Goal: Check status: Check status

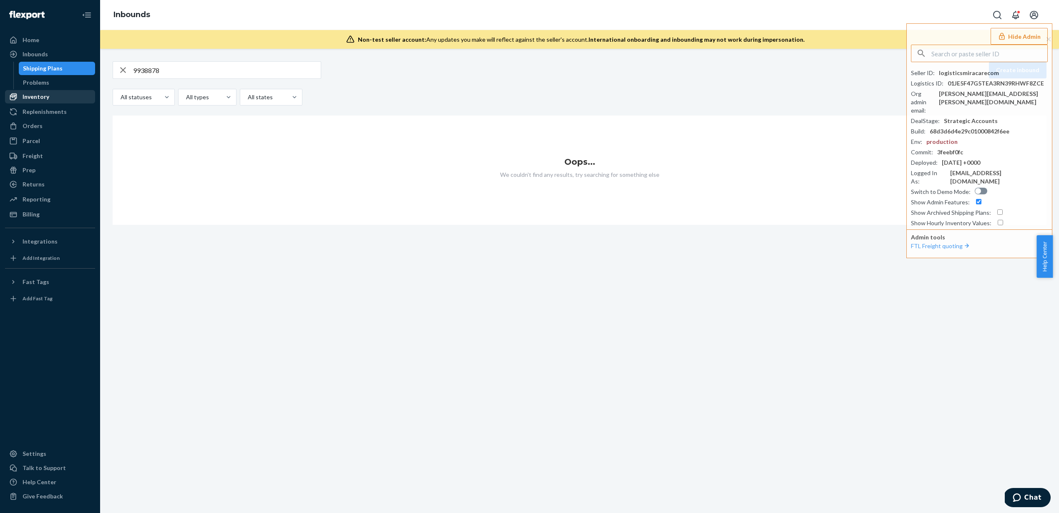
click at [44, 103] on link "Inventory" at bounding box center [50, 96] width 90 height 13
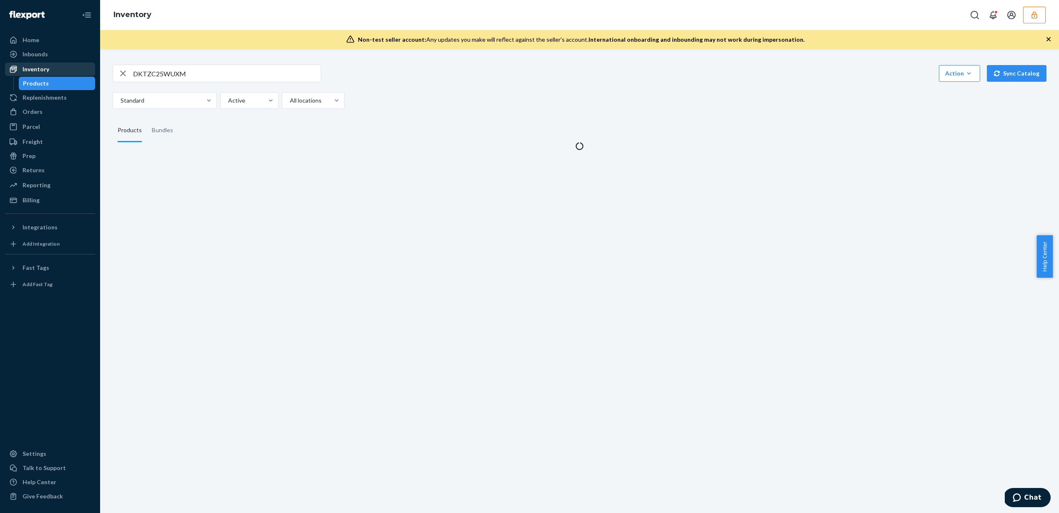
click at [44, 99] on ul "Home Inbounds Shipping Plans Problems Inventory Products Replenishments Orders …" at bounding box center [50, 120] width 90 height 174
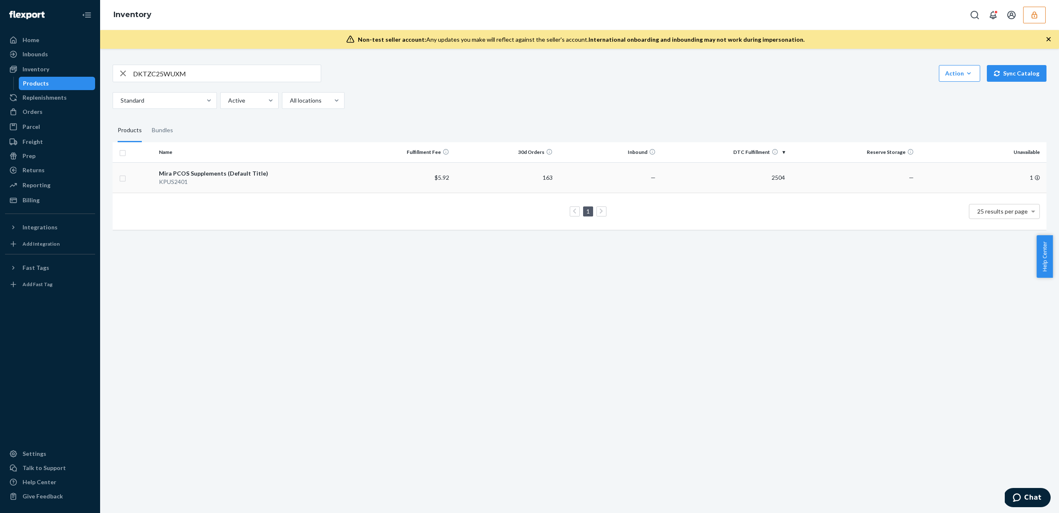
click at [556, 179] on td "—" at bounding box center [607, 177] width 103 height 30
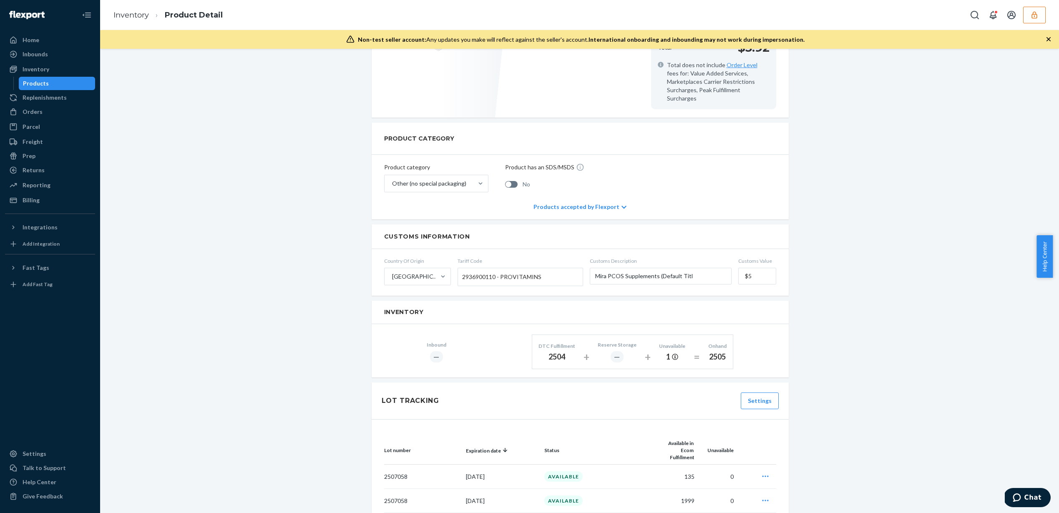
scroll to position [529, 0]
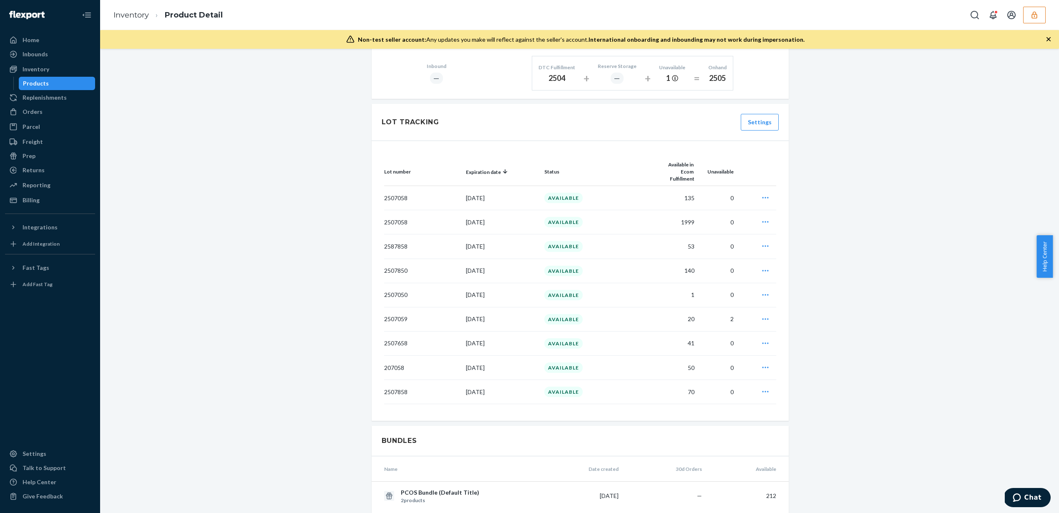
click at [1038, 16] on icon "button" at bounding box center [1034, 15] width 8 height 8
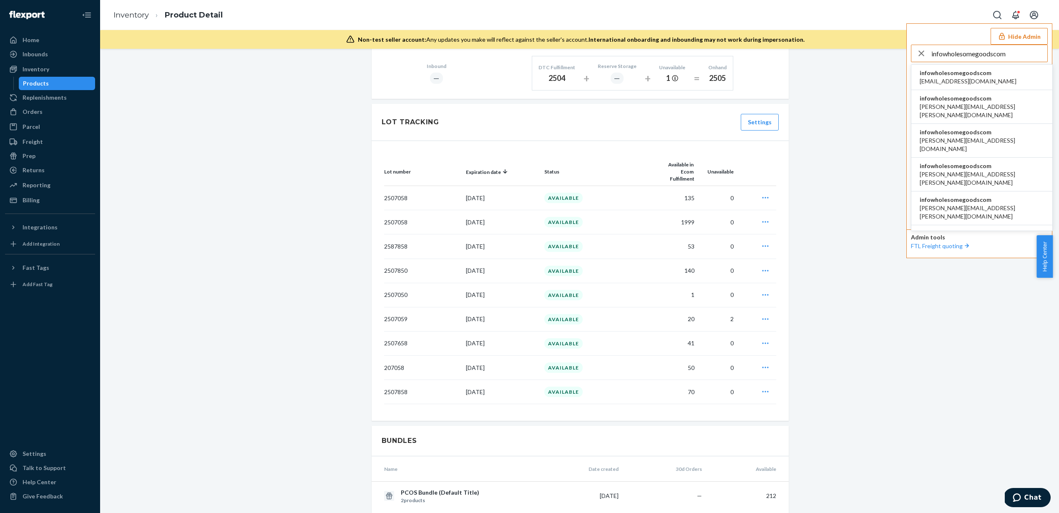
type input "infowholesomegoodscom"
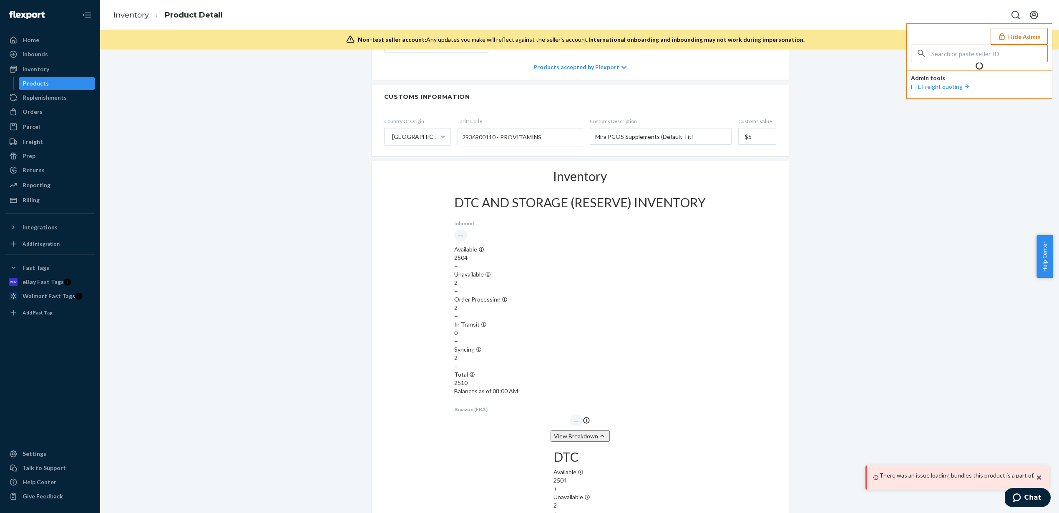
scroll to position [506, 0]
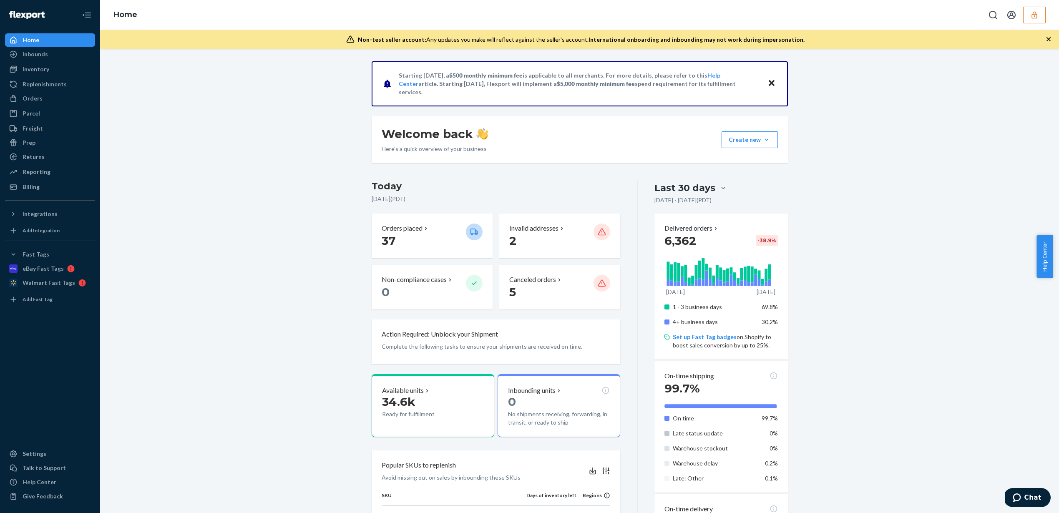
click at [33, 55] on div "Inbounds" at bounding box center [35, 54] width 25 height 8
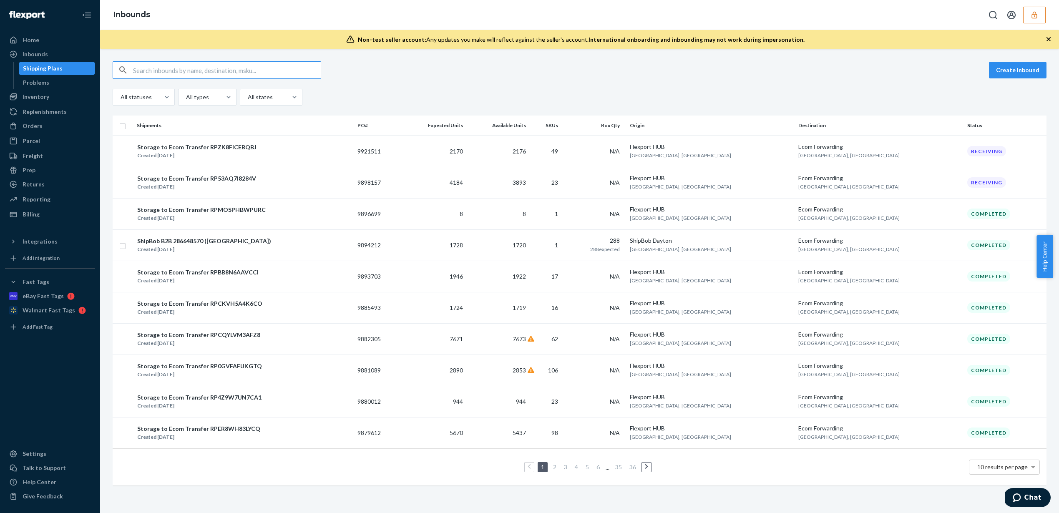
click at [180, 68] on input "text" at bounding box center [227, 70] width 188 height 17
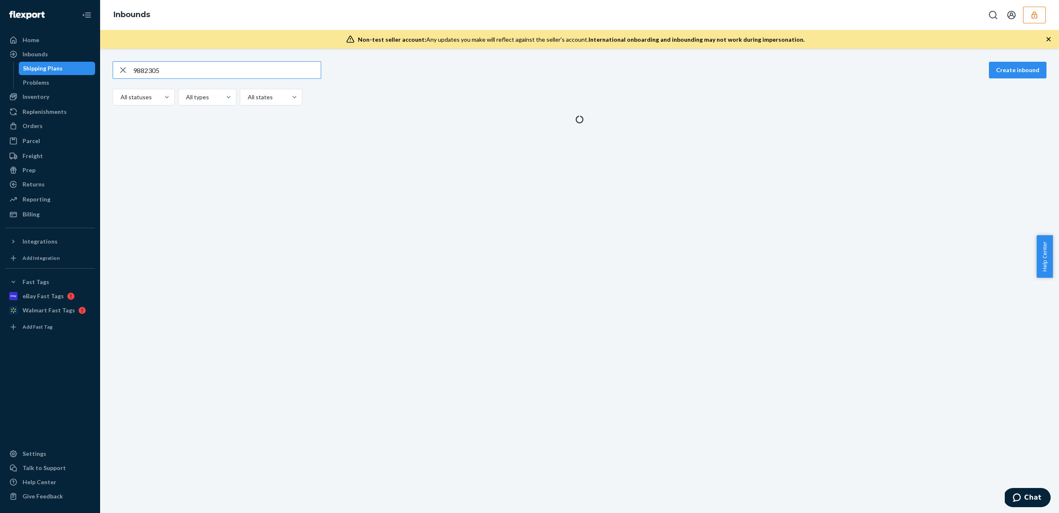
type input "9882305"
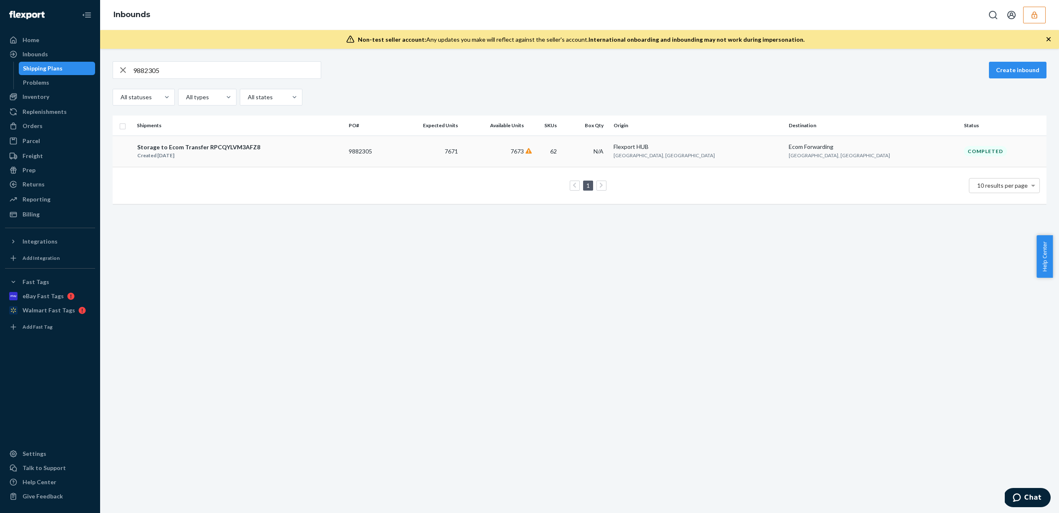
click at [527, 152] on td "7673" at bounding box center [493, 151] width 65 height 31
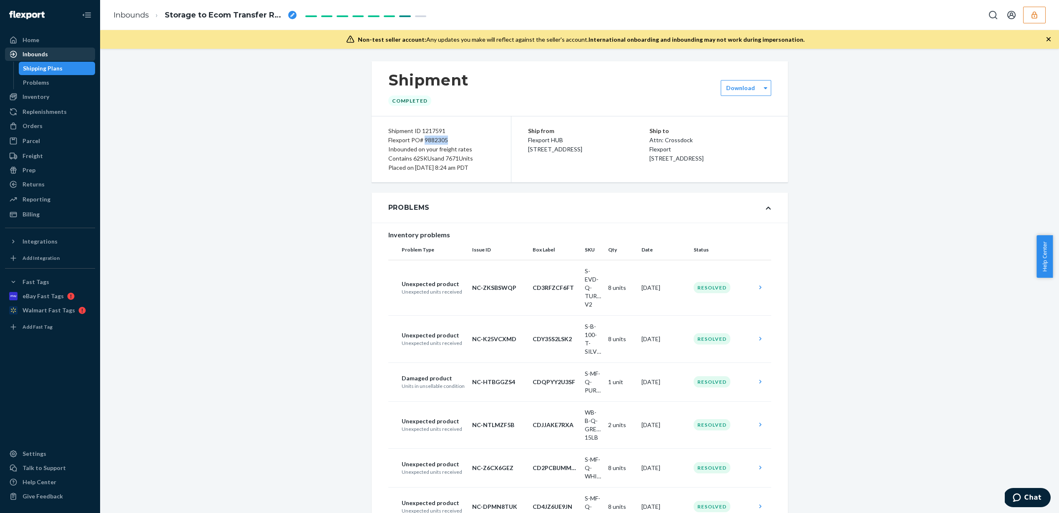
click at [40, 56] on div "Inbounds" at bounding box center [35, 54] width 25 height 8
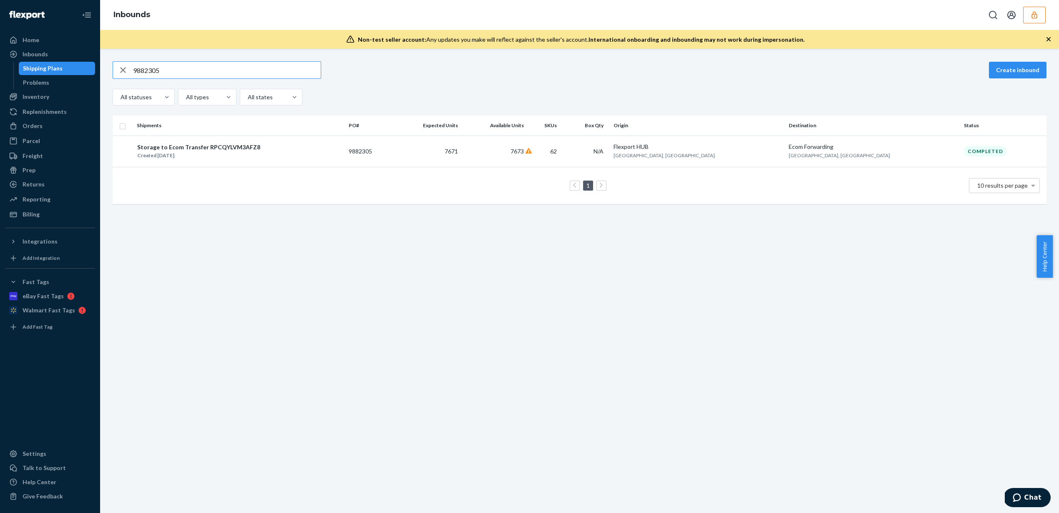
type input "9882305"
click at [394, 154] on td "9882305" at bounding box center [369, 151] width 49 height 31
